Goal: Task Accomplishment & Management: Complete application form

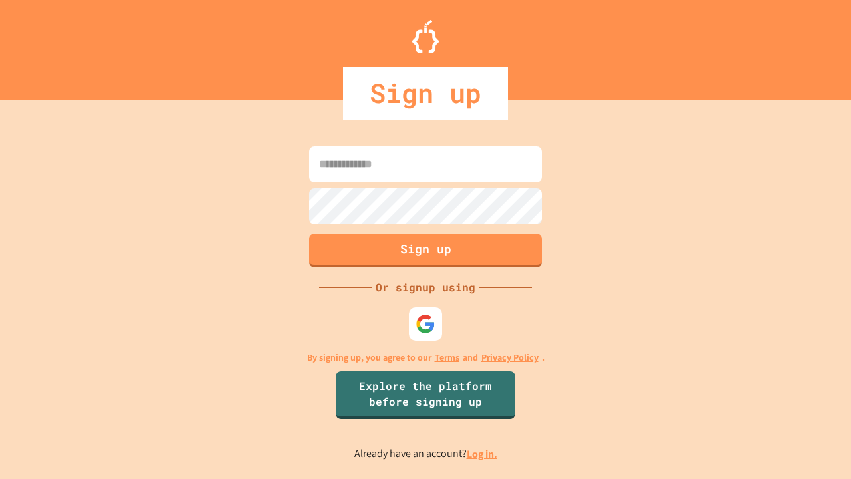
click at [483, 453] on link "Log in." at bounding box center [482, 454] width 31 height 14
